Goal: Task Accomplishment & Management: Manage account settings

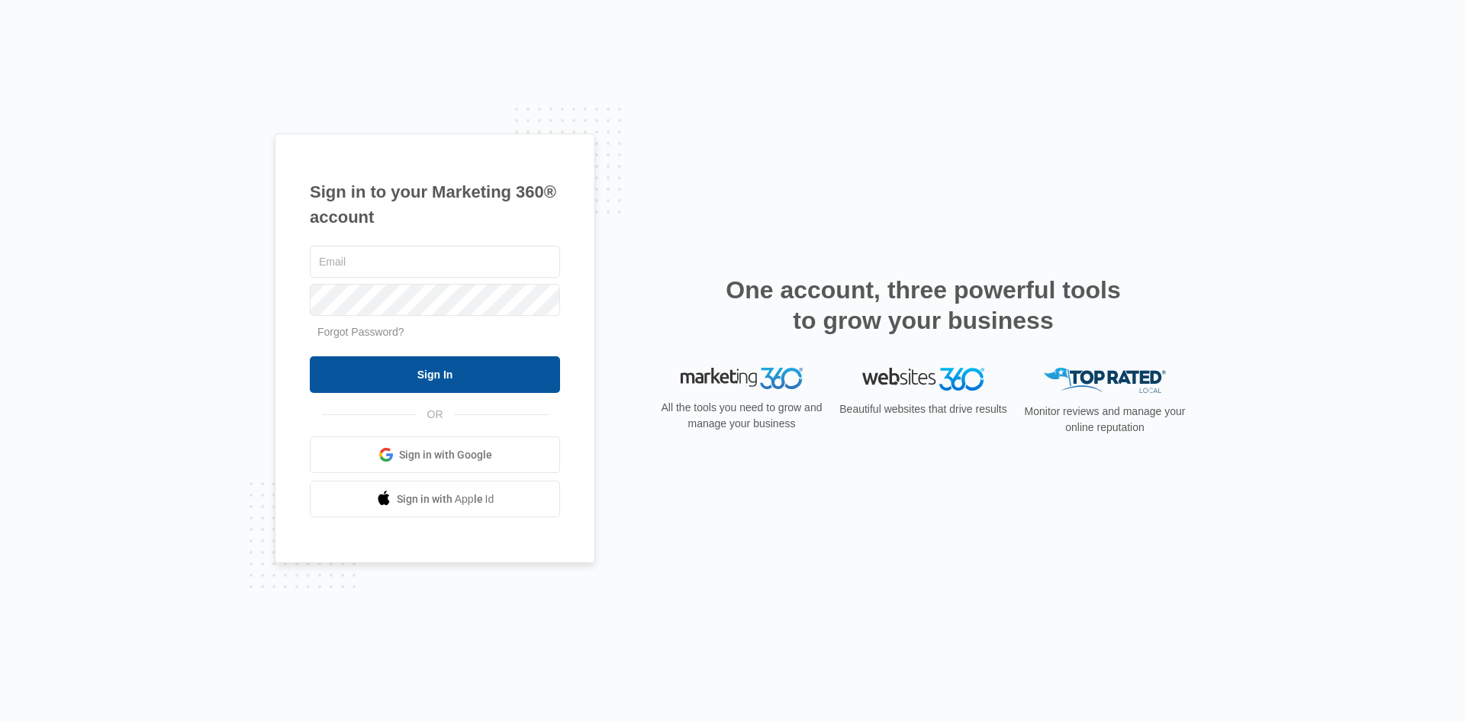
type input "[EMAIL_ADDRESS][DOMAIN_NAME]"
click at [449, 371] on input "Sign In" at bounding box center [435, 374] width 250 height 37
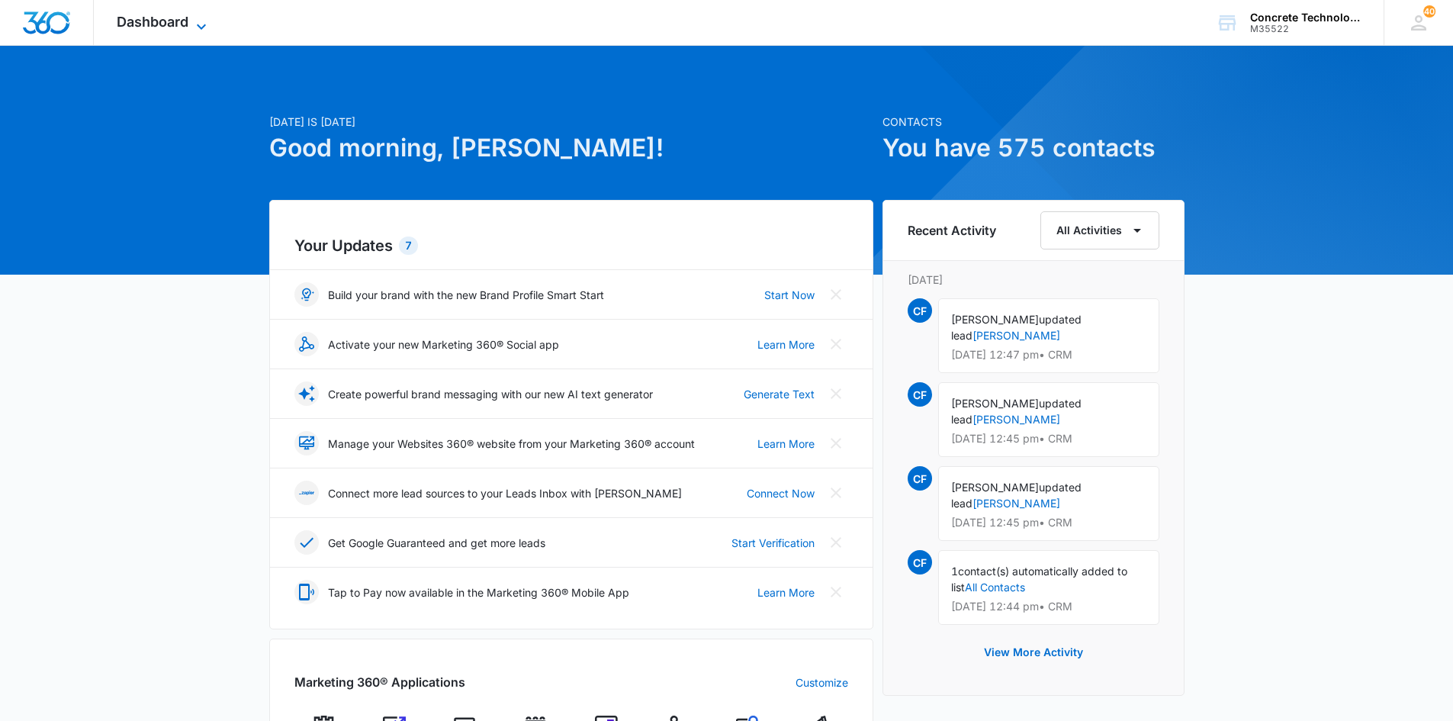
click at [157, 20] on span "Dashboard" at bounding box center [153, 22] width 72 height 16
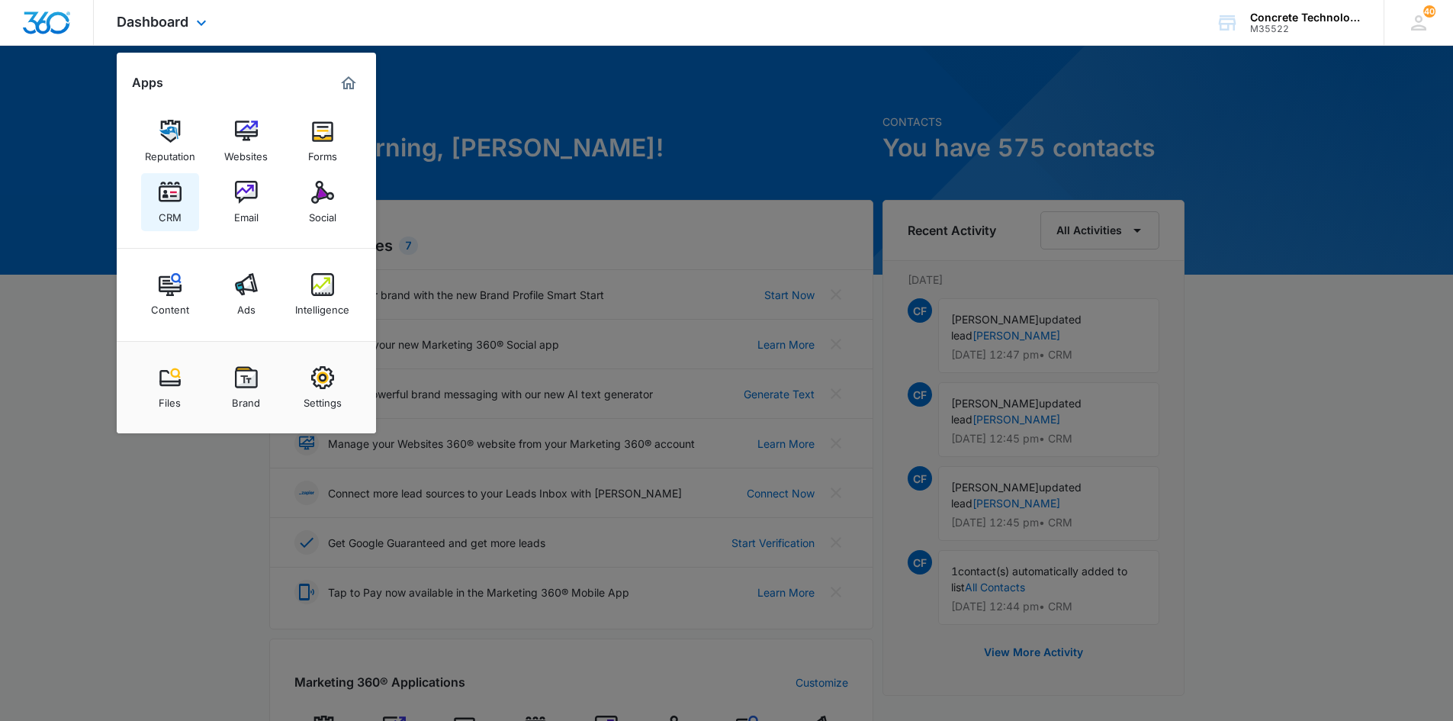
click at [175, 196] on img at bounding box center [170, 192] width 23 height 23
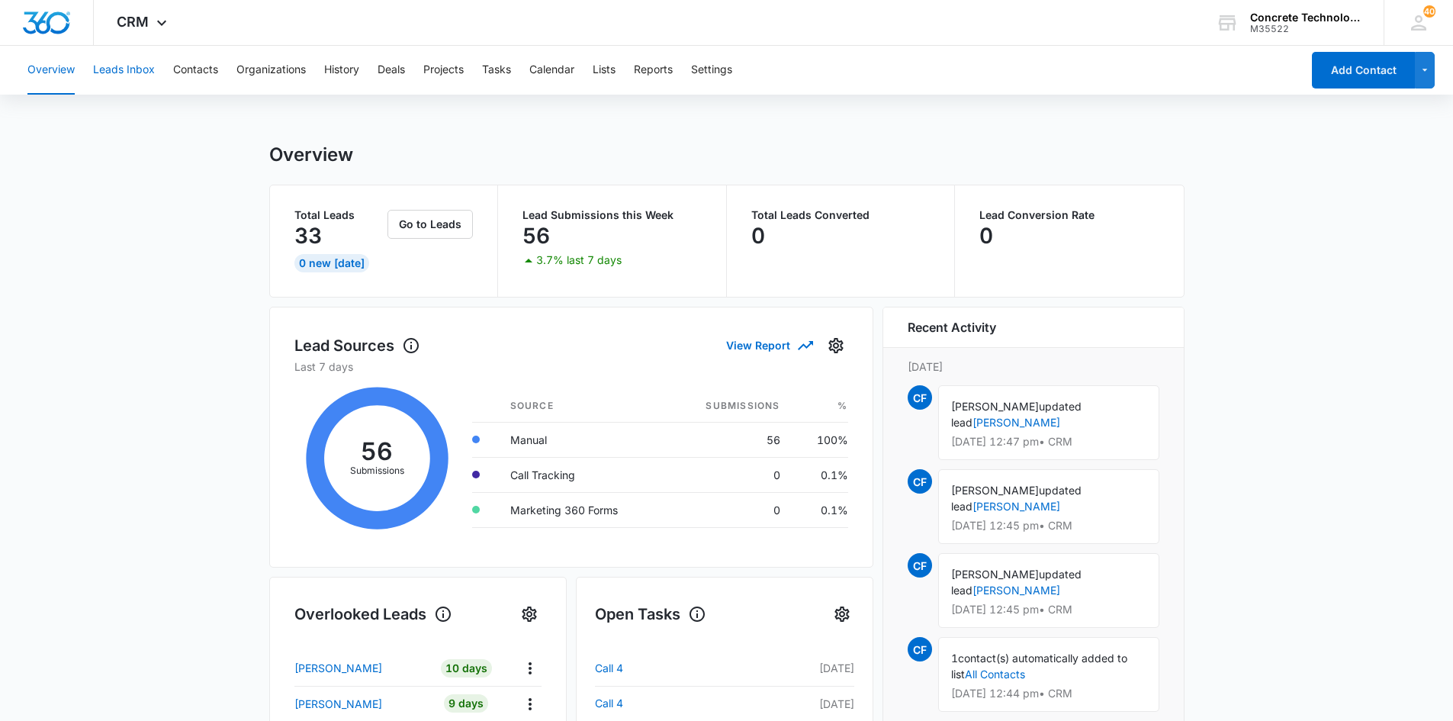
click at [136, 69] on button "Leads Inbox" at bounding box center [124, 70] width 62 height 49
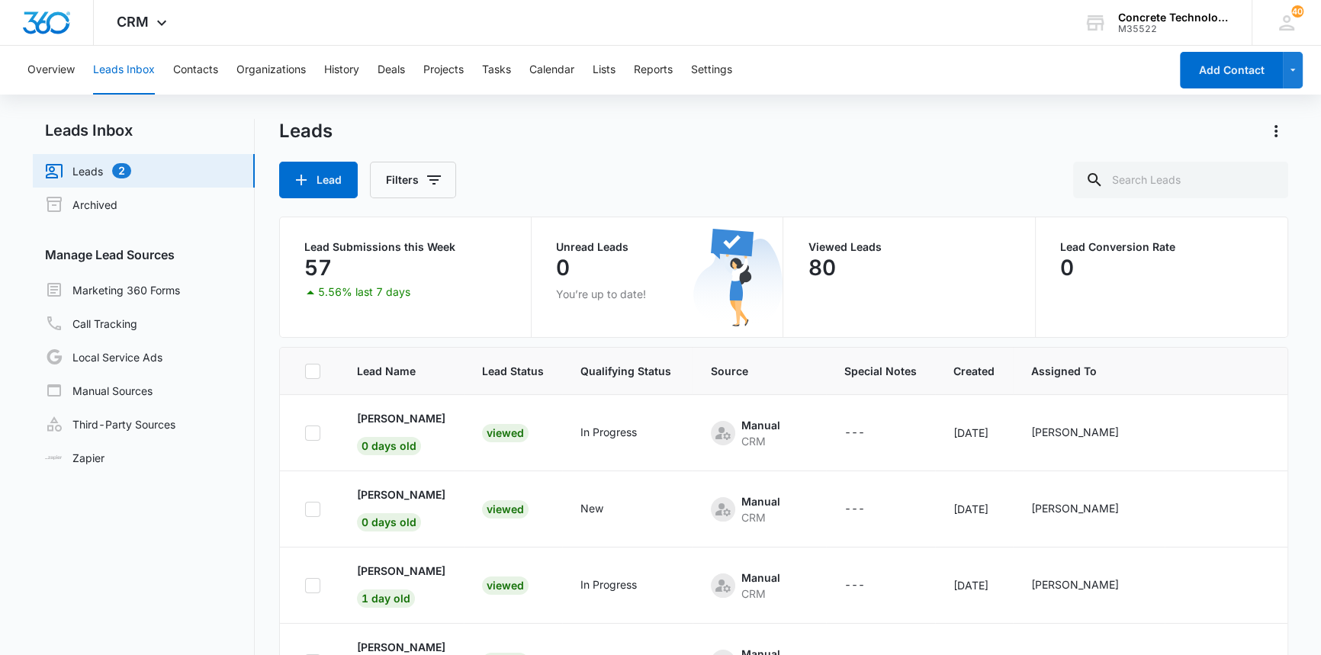
drag, startPoint x: 1269, startPoint y: 2, endPoint x: 923, endPoint y: 157, distance: 379.7
click at [923, 157] on div "Leads Lead Filters" at bounding box center [783, 158] width 1009 height 79
click at [324, 176] on button "Lead" at bounding box center [318, 180] width 79 height 37
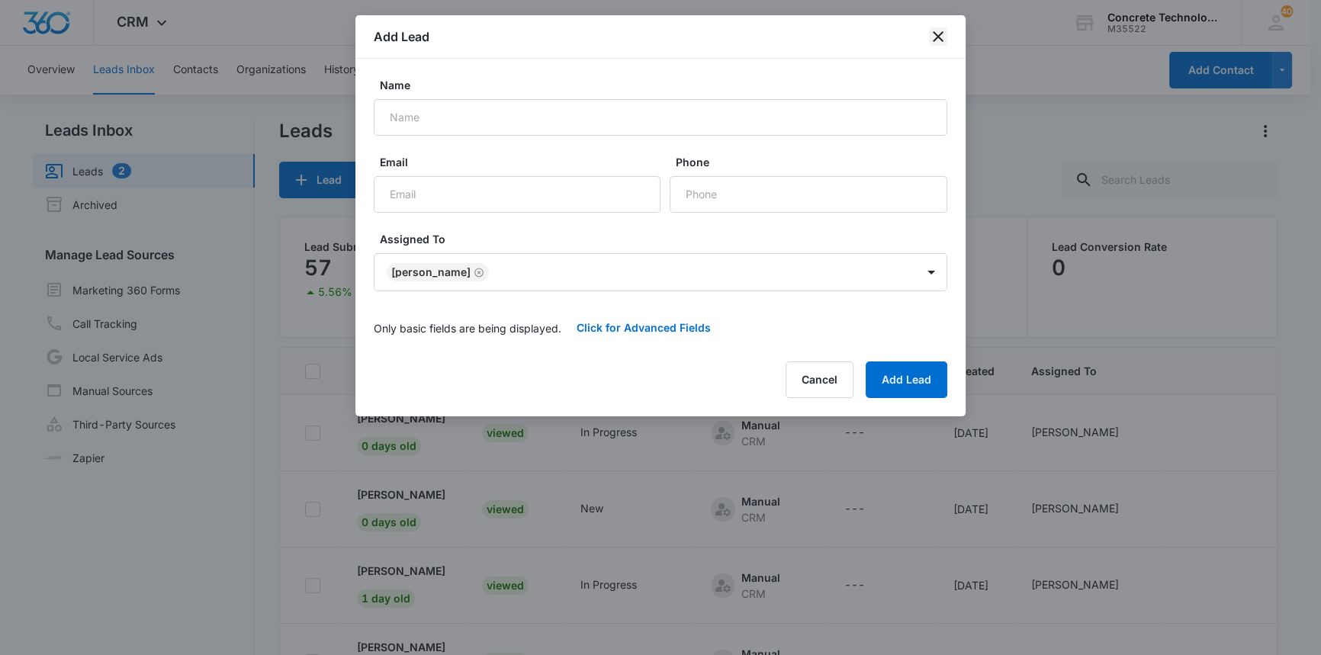
click at [935, 34] on icon "close" at bounding box center [938, 36] width 11 height 11
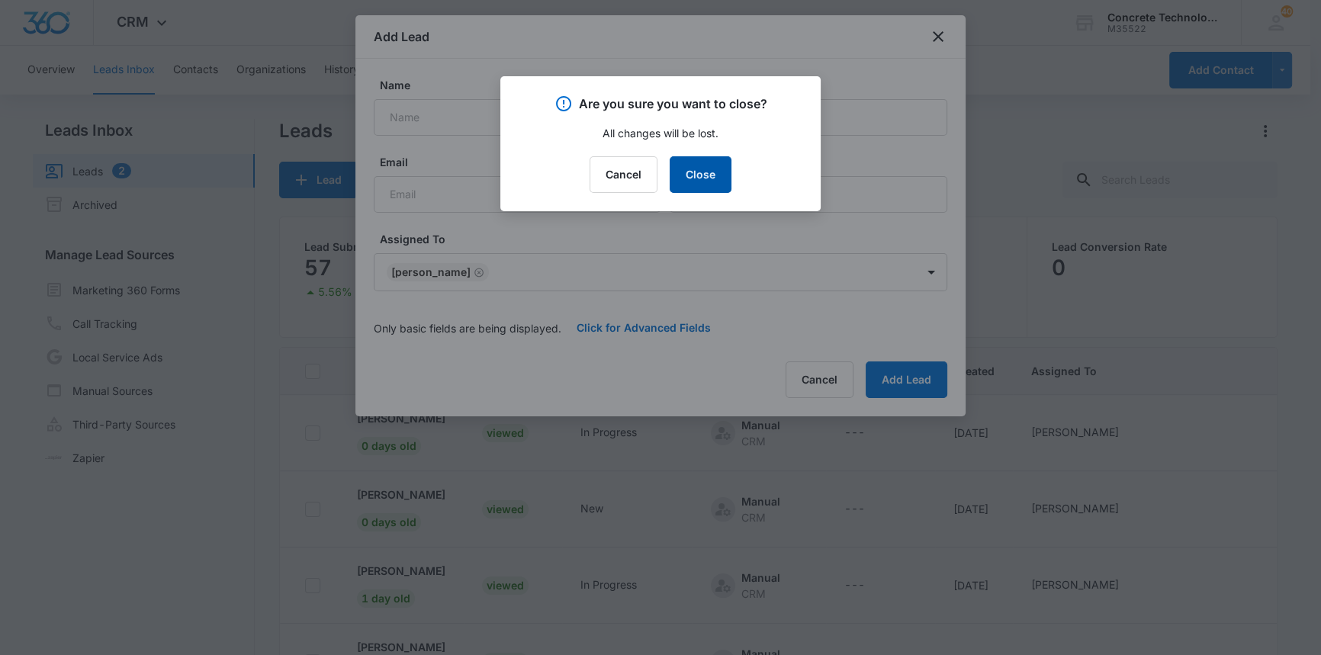
click at [707, 171] on button "Close" at bounding box center [701, 174] width 62 height 37
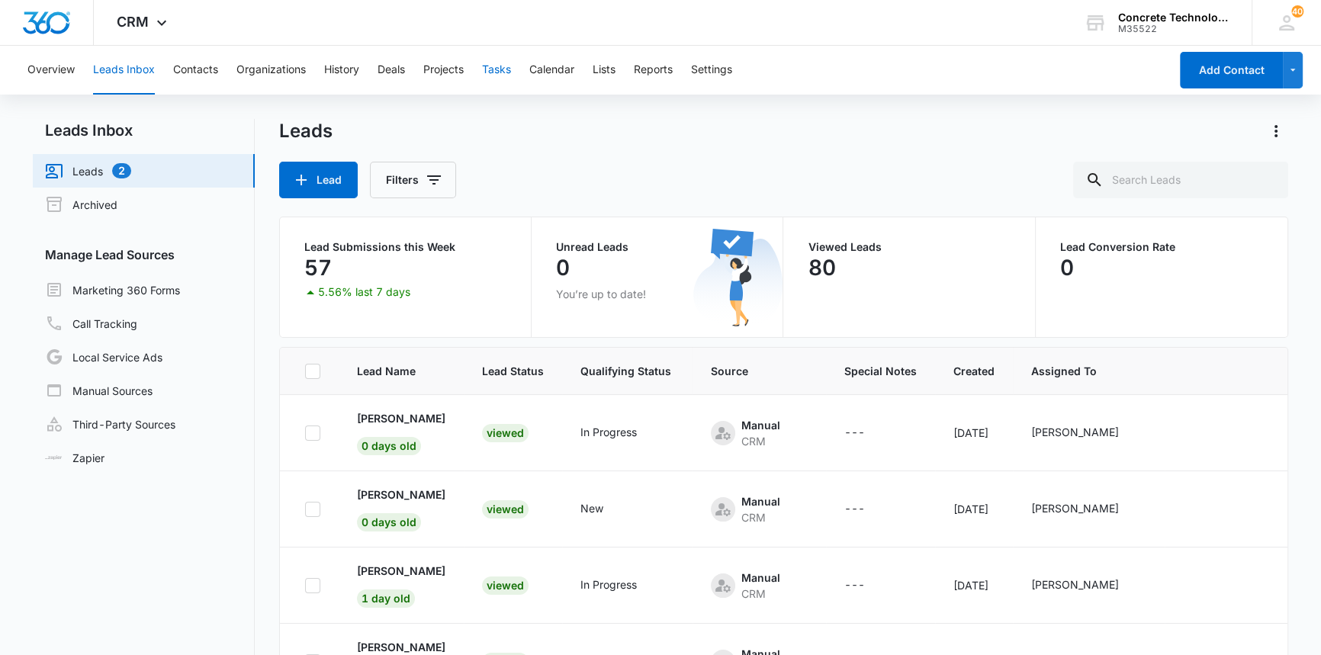
click at [510, 68] on button "Tasks" at bounding box center [496, 70] width 29 height 49
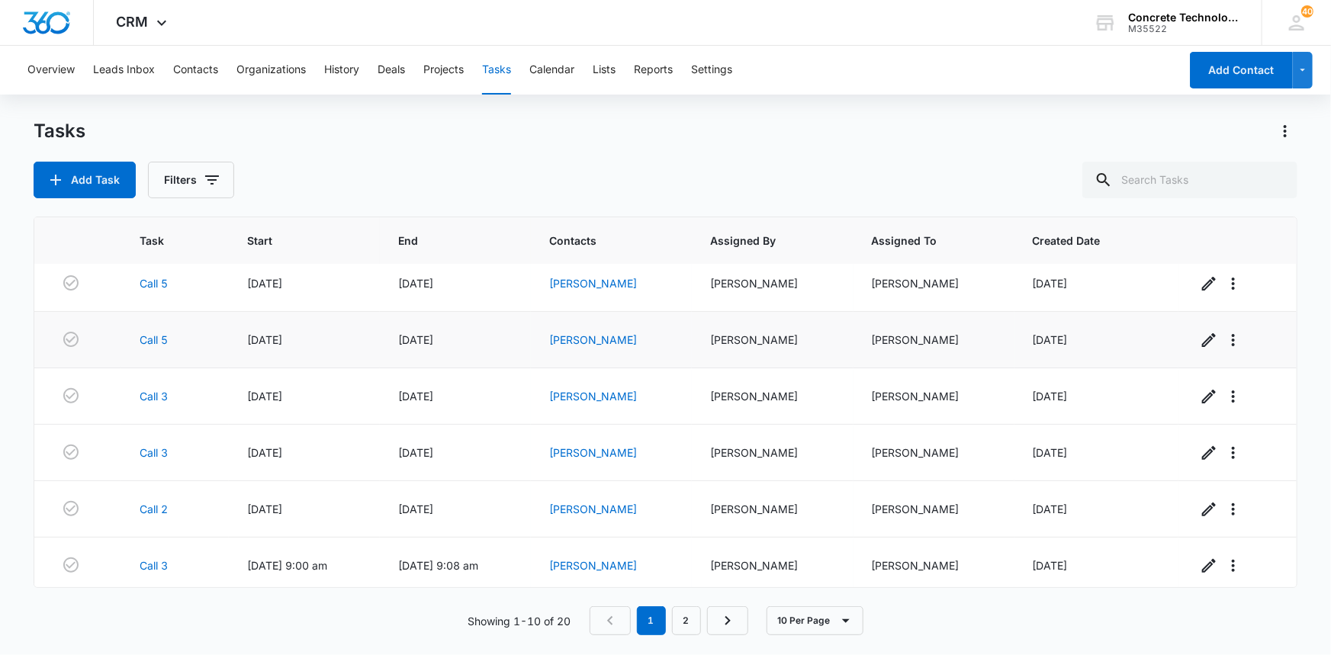
scroll to position [244, 0]
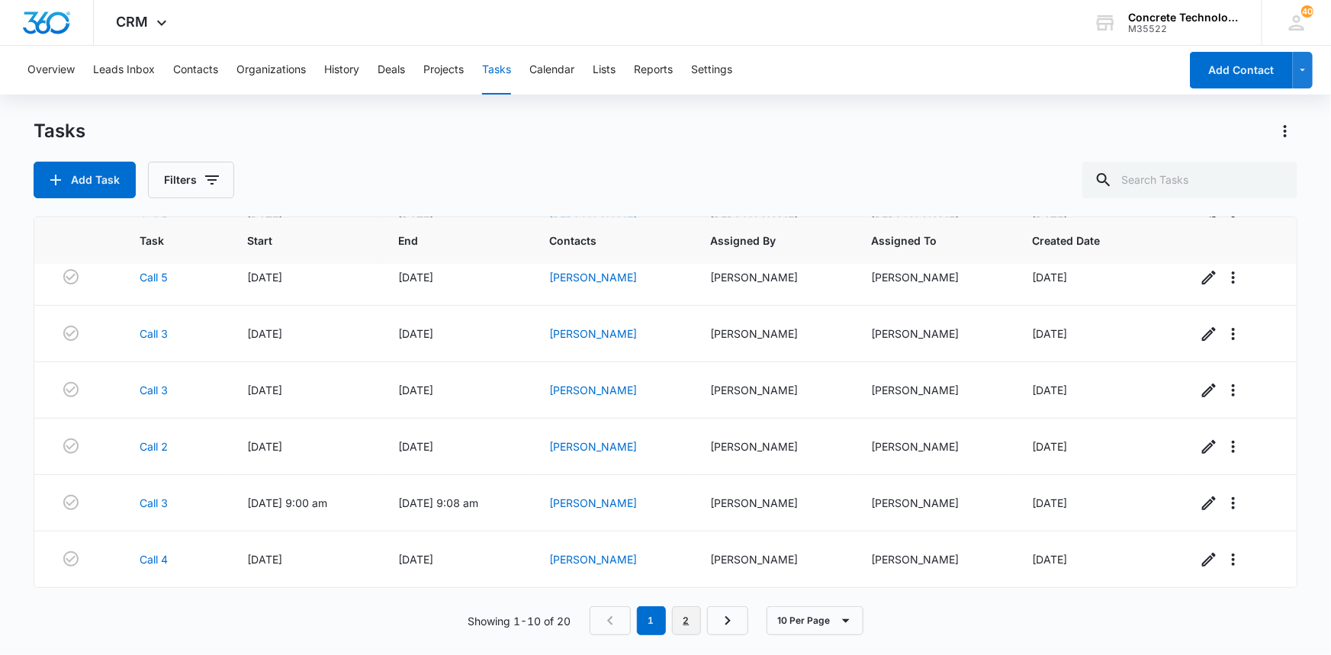
click at [692, 625] on link "2" at bounding box center [686, 620] width 29 height 29
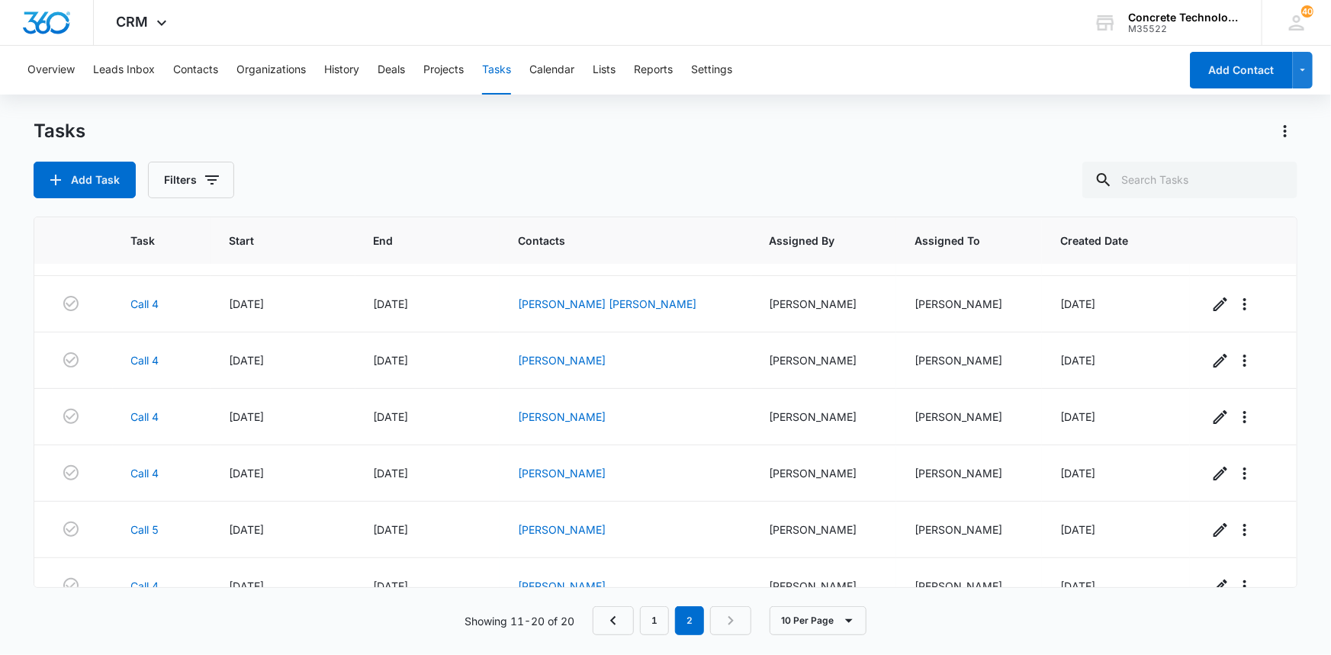
scroll to position [0, 0]
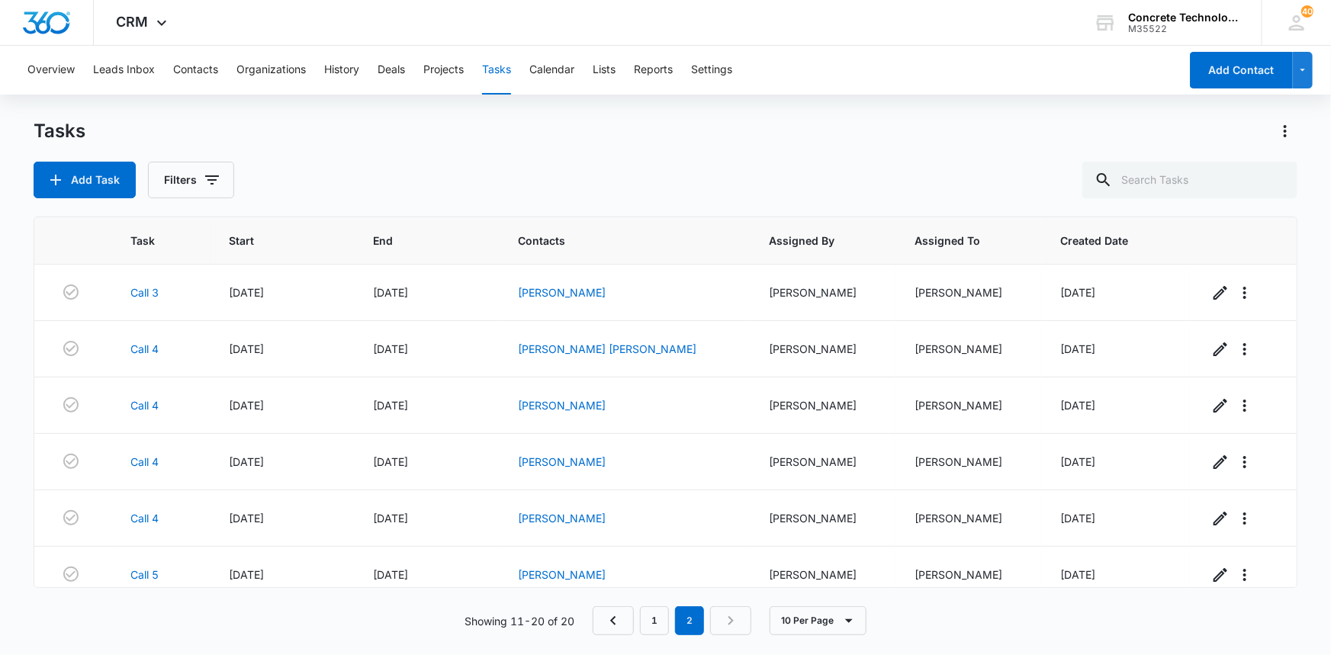
click at [729, 624] on nav "1 2" at bounding box center [672, 620] width 159 height 29
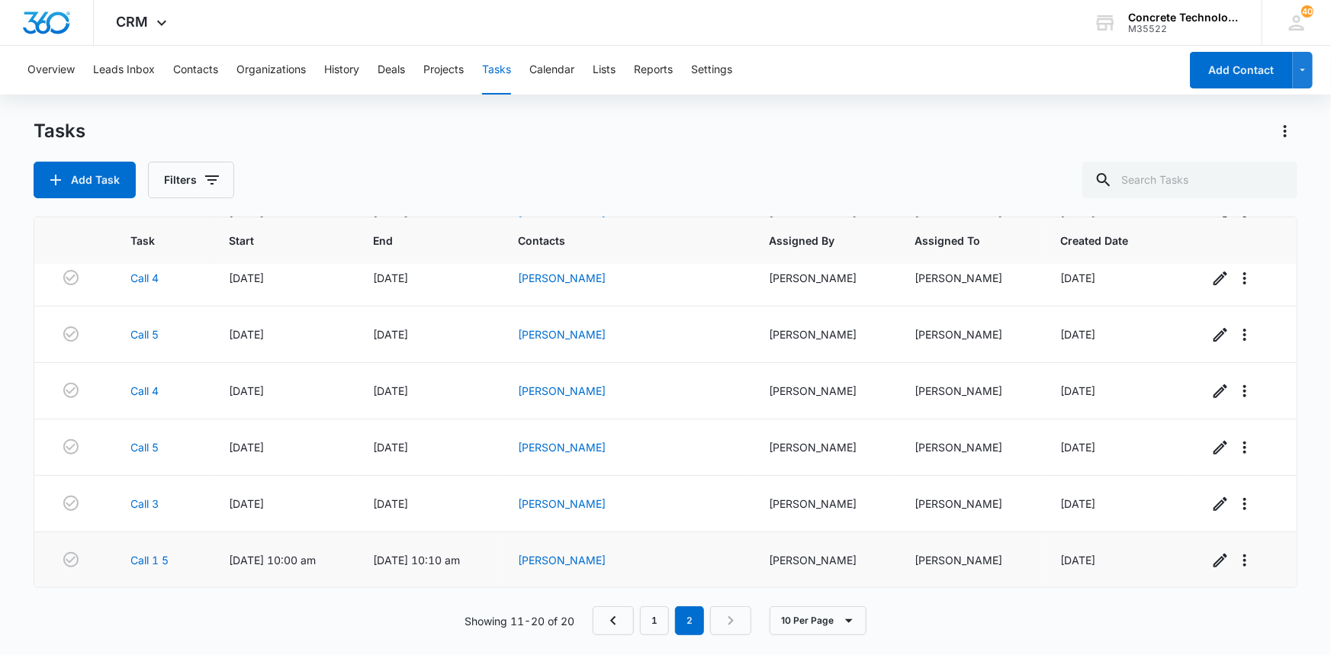
scroll to position [244, 0]
click at [659, 623] on link "1" at bounding box center [654, 620] width 29 height 29
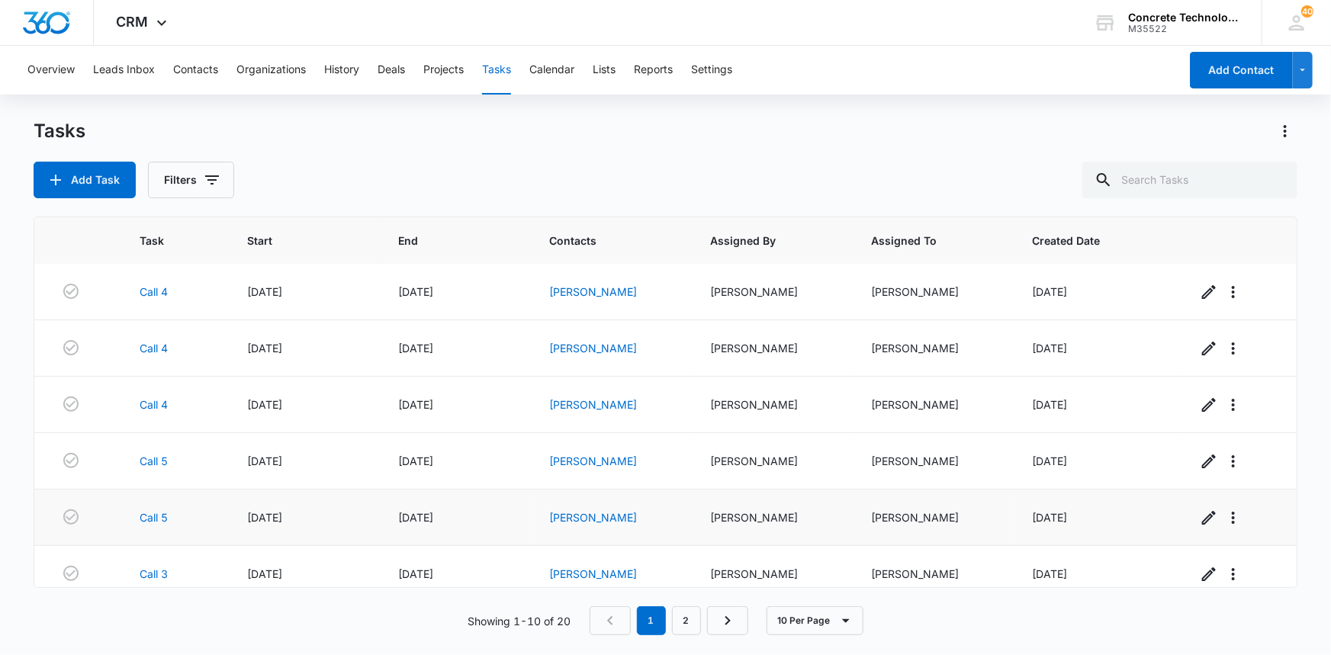
scroll to position [0, 0]
